Goal: Information Seeking & Learning: Understand process/instructions

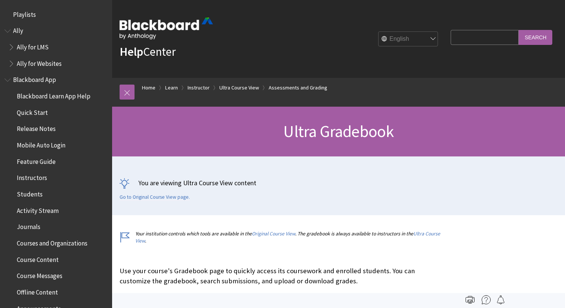
scroll to position [1068, 0]
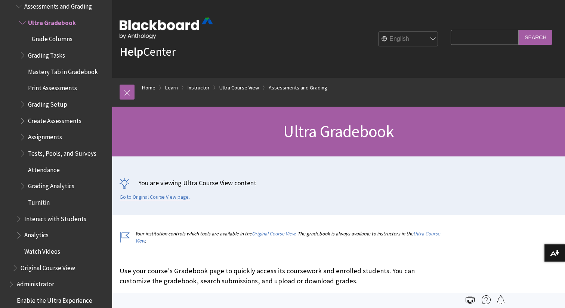
click at [47, 98] on span "Grading Setup" at bounding box center [47, 103] width 39 height 10
click at [23, 98] on span "Book outline for Blackboard Learn Help" at bounding box center [23, 102] width 8 height 9
click at [55, 98] on span "Grading Setup" at bounding box center [49, 103] width 42 height 10
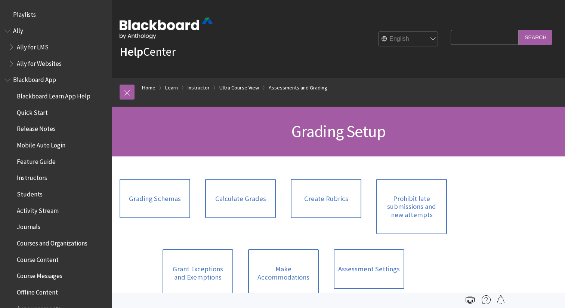
scroll to position [1133, 0]
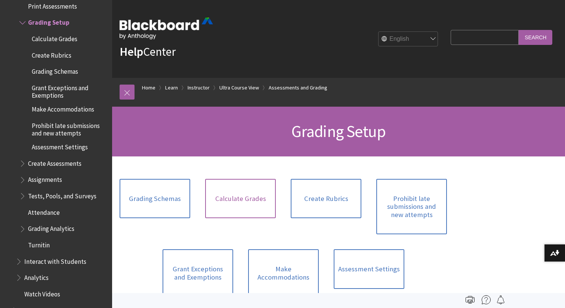
click at [234, 183] on link "Calculate Grades" at bounding box center [240, 199] width 71 height 40
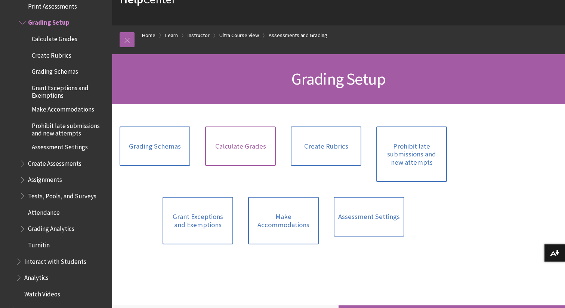
scroll to position [53, 0]
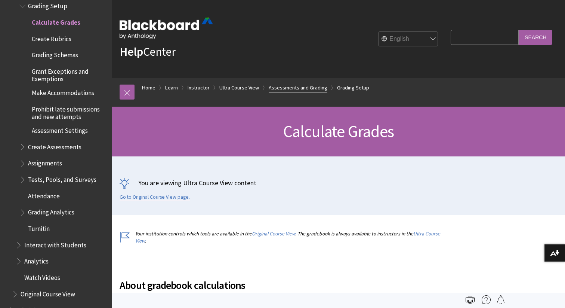
click at [301, 87] on link "Assessments and Grading" at bounding box center [298, 87] width 59 height 9
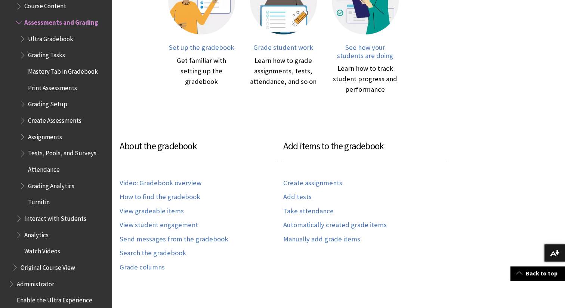
scroll to position [270, 0]
click at [203, 238] on link "Send messages from the gradebook" at bounding box center [174, 238] width 109 height 9
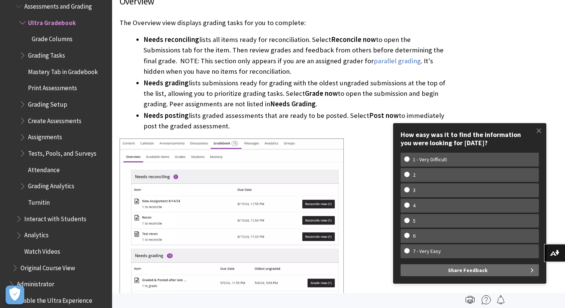
scroll to position [399, 0]
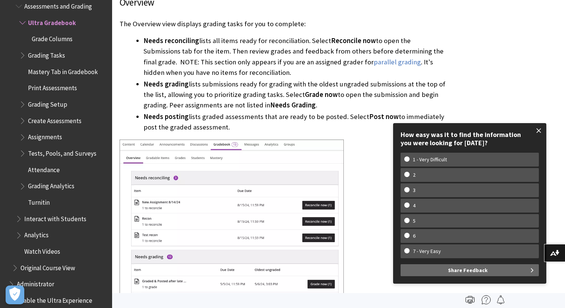
click at [539, 124] on span at bounding box center [539, 131] width 16 height 16
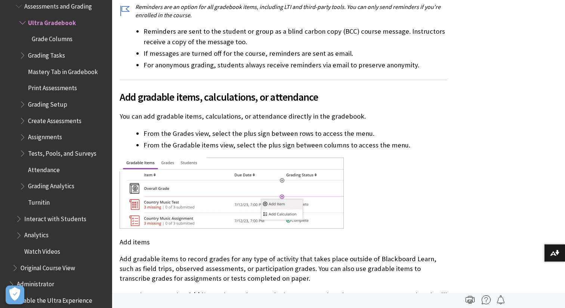
scroll to position [3405, 0]
